Goal: Task Accomplishment & Management: Use online tool/utility

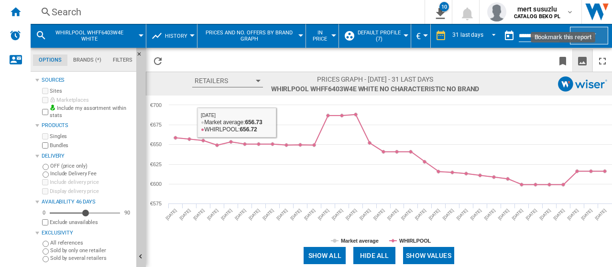
click at [592, 37] on button "Edit" at bounding box center [589, 36] width 38 height 18
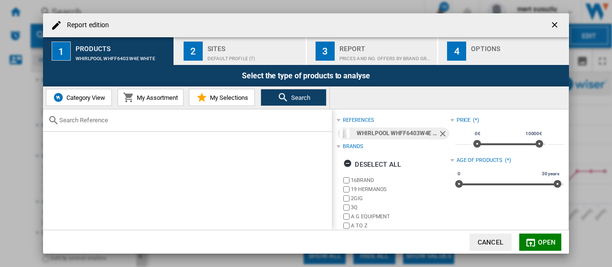
click at [98, 120] on input "Report edition ..." at bounding box center [193, 120] width 268 height 7
paste input "WHK 26404 XP5E"
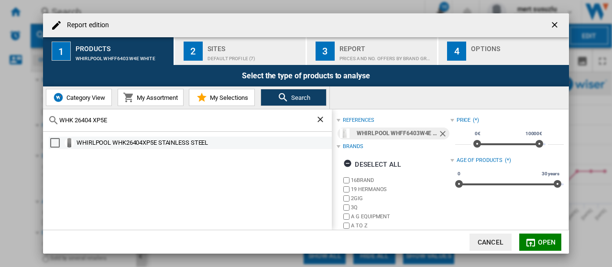
type input "WHK 26404 XP5E"
click at [196, 145] on div "WHIRLPOOL WHK26404XP5E STAINLESS STEEL" at bounding box center [203, 143] width 254 height 10
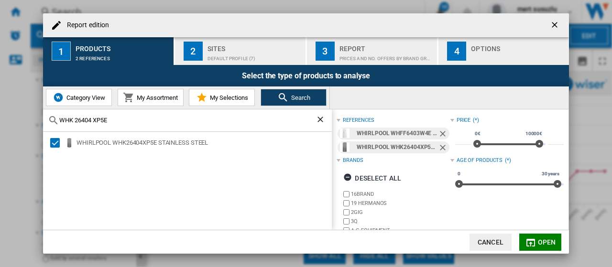
click at [438, 132] on ng-md-icon "Remove" at bounding box center [443, 134] width 11 height 11
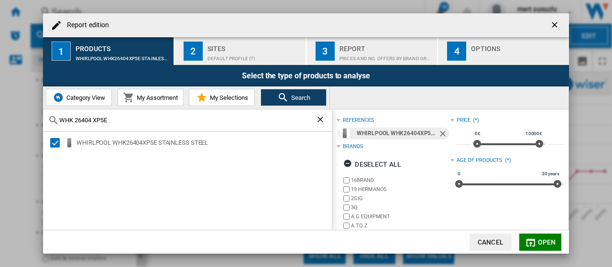
click at [535, 240] on md-icon "Report edition ..." at bounding box center [530, 242] width 11 height 11
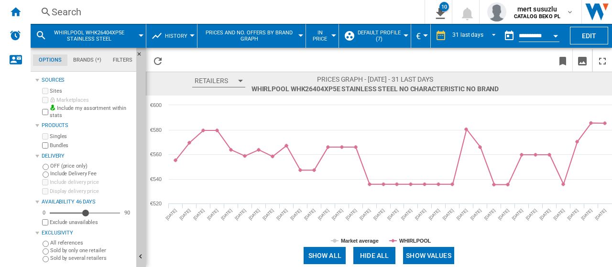
click at [426, 253] on button "Show values" at bounding box center [428, 255] width 51 height 17
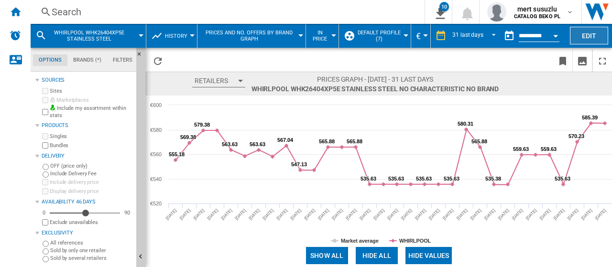
click at [582, 32] on button "Edit" at bounding box center [589, 36] width 38 height 18
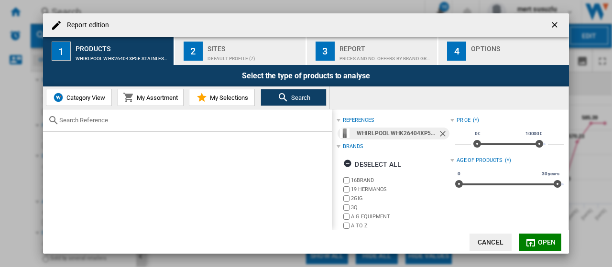
click at [125, 121] on input "Report edition ..." at bounding box center [193, 120] width 268 height 7
paste input "WHK 26403 XP6E"
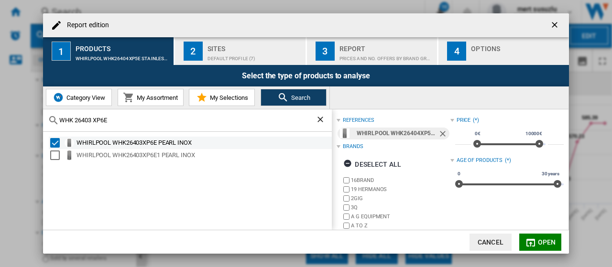
type input "WHK 26403 XP6E"
click at [59, 142] on div "Select" at bounding box center [55, 143] width 10 height 10
click at [57, 142] on div "Select" at bounding box center [55, 143] width 10 height 10
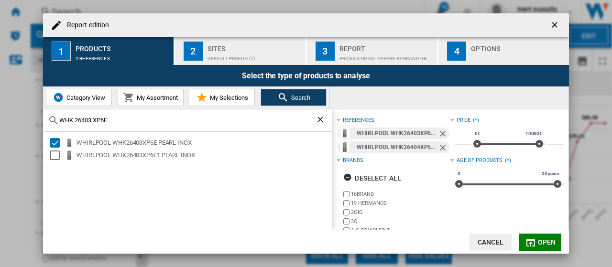
click at [440, 149] on ng-md-icon "Remove" at bounding box center [443, 148] width 11 height 11
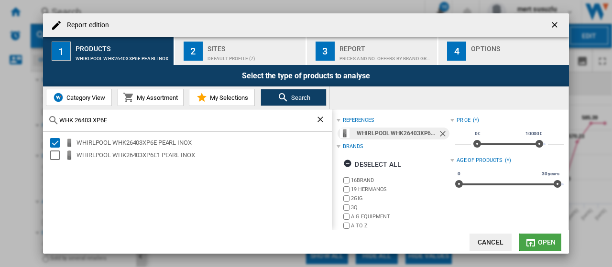
click at [548, 240] on span "Open" at bounding box center [547, 243] width 18 height 8
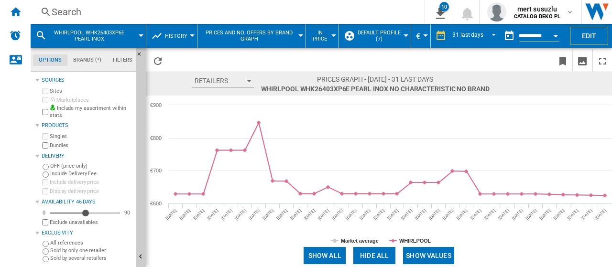
click at [446, 256] on button "Show values" at bounding box center [428, 255] width 51 height 17
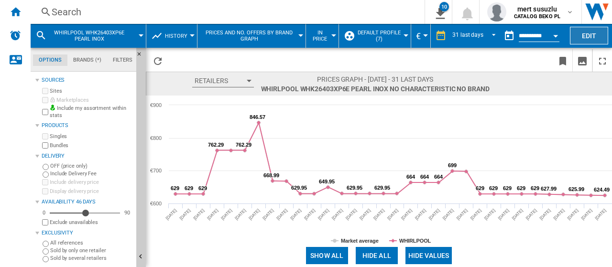
click at [588, 27] on button "Edit" at bounding box center [589, 36] width 38 height 18
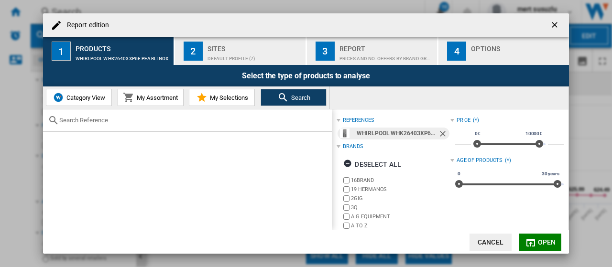
click at [176, 124] on input "Report edition ..." at bounding box center [193, 120] width 268 height 7
paste input "WHK 26404 XP7E"
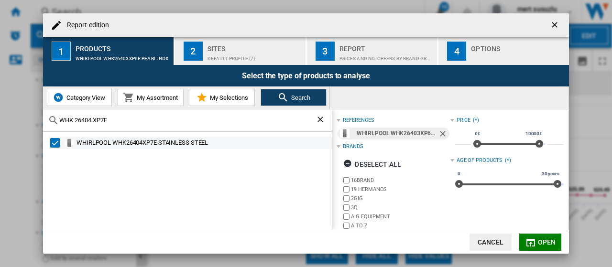
type input "WHK 26404 XP7E"
click at [84, 141] on div "WHIRLPOOL WHK26404XP7E STAINLESS STEEL" at bounding box center [203, 143] width 254 height 10
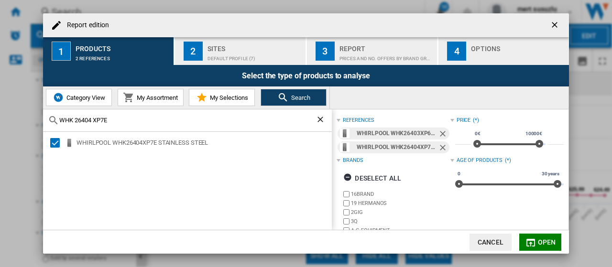
click at [441, 134] on ng-md-icon "Remove" at bounding box center [443, 134] width 11 height 11
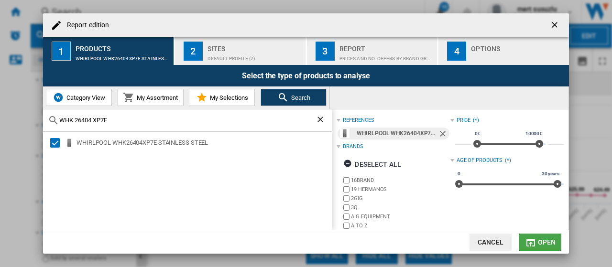
click at [534, 236] on button "Open" at bounding box center [540, 242] width 42 height 17
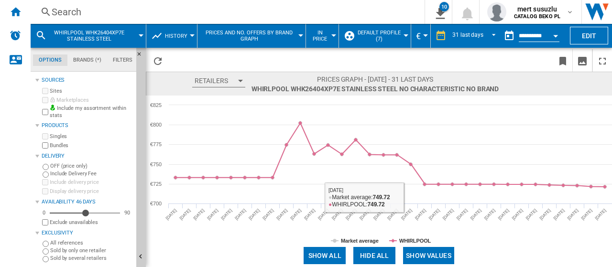
click at [429, 254] on button "Show values" at bounding box center [428, 255] width 51 height 17
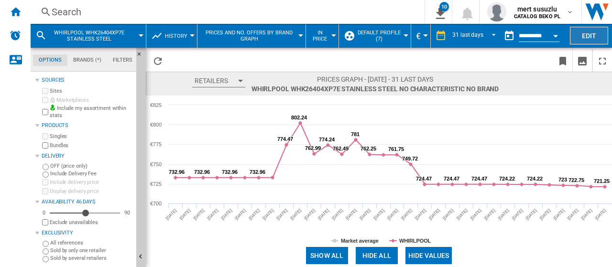
click at [584, 36] on button "Edit" at bounding box center [589, 36] width 38 height 18
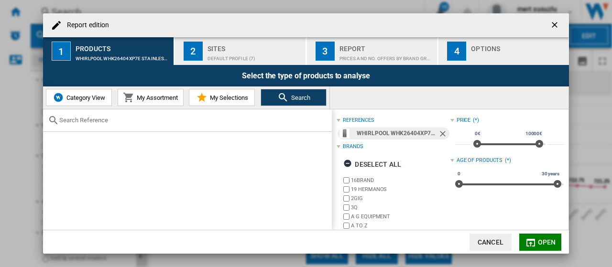
click at [106, 122] on input "Report edition ..." at bounding box center [193, 120] width 268 height 7
paste input "WHK 25404 XP8E"
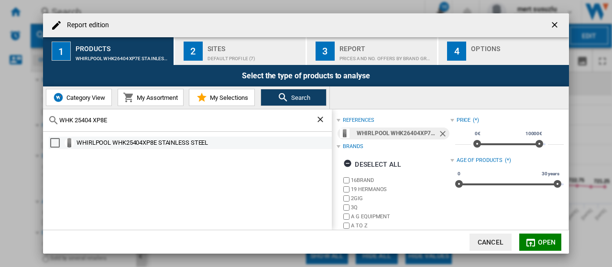
type input "WHK 25404 XP8E"
click at [57, 141] on div "Select" at bounding box center [55, 143] width 10 height 10
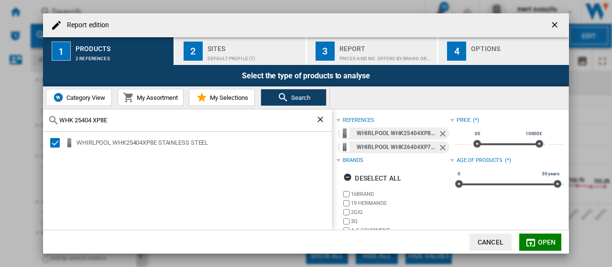
click at [440, 148] on ng-md-icon "Remove" at bounding box center [443, 148] width 11 height 11
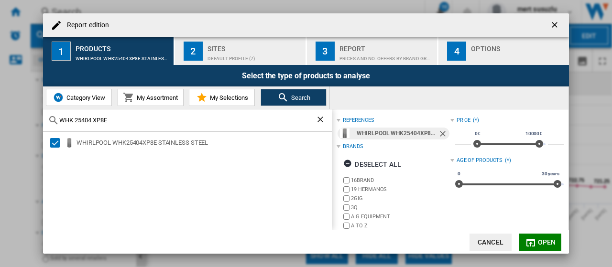
click at [542, 240] on span "Open" at bounding box center [547, 243] width 18 height 8
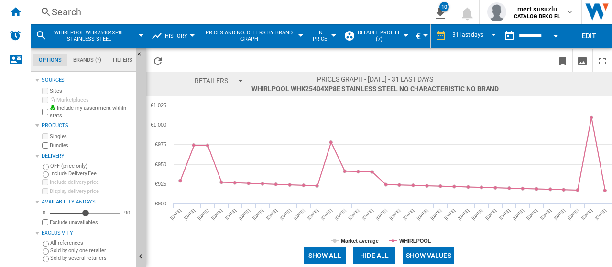
click at [437, 257] on button "Show values" at bounding box center [428, 255] width 51 height 17
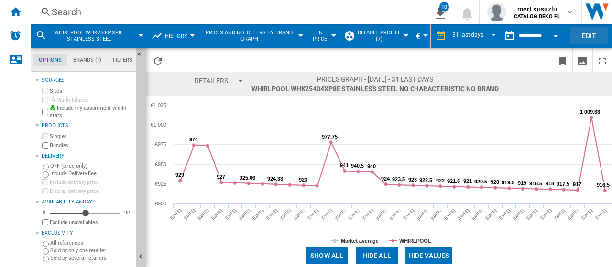
click at [588, 37] on button "Edit" at bounding box center [589, 36] width 38 height 18
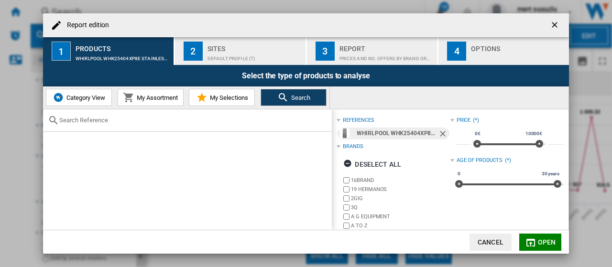
click at [107, 118] on input "Report edition ..." at bounding box center [193, 120] width 268 height 7
paste input "WHK 26363 XP6E"
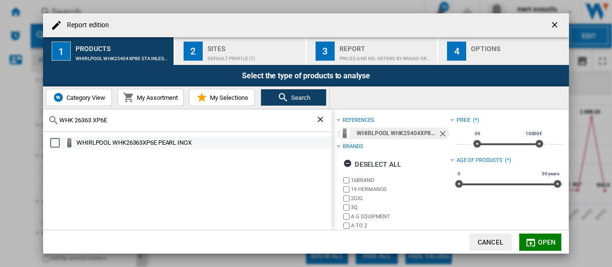
type input "WHK 26363 XP6E"
click at [157, 148] on div "WHIRLPOOL WHK26363XP6E PEARL INOX" at bounding box center [190, 143] width 283 height 12
click at [441, 134] on ng-md-icon "Remove" at bounding box center [443, 134] width 11 height 11
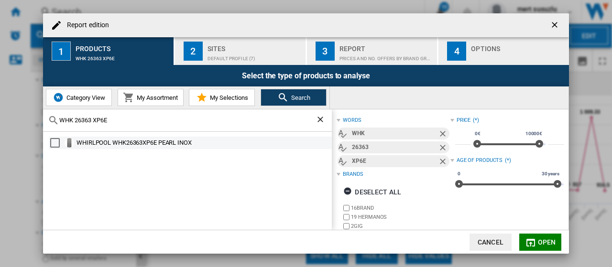
click at [58, 140] on div "Select" at bounding box center [55, 143] width 10 height 10
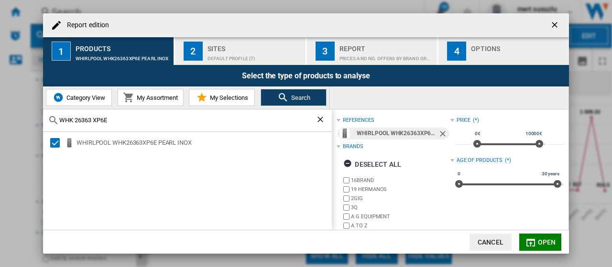
click at [531, 238] on md-icon "Report edition ..." at bounding box center [530, 242] width 11 height 11
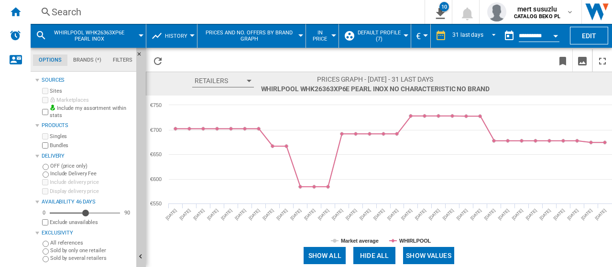
click at [440, 252] on button "Show values" at bounding box center [428, 255] width 51 height 17
